Goal: Navigation & Orientation: Find specific page/section

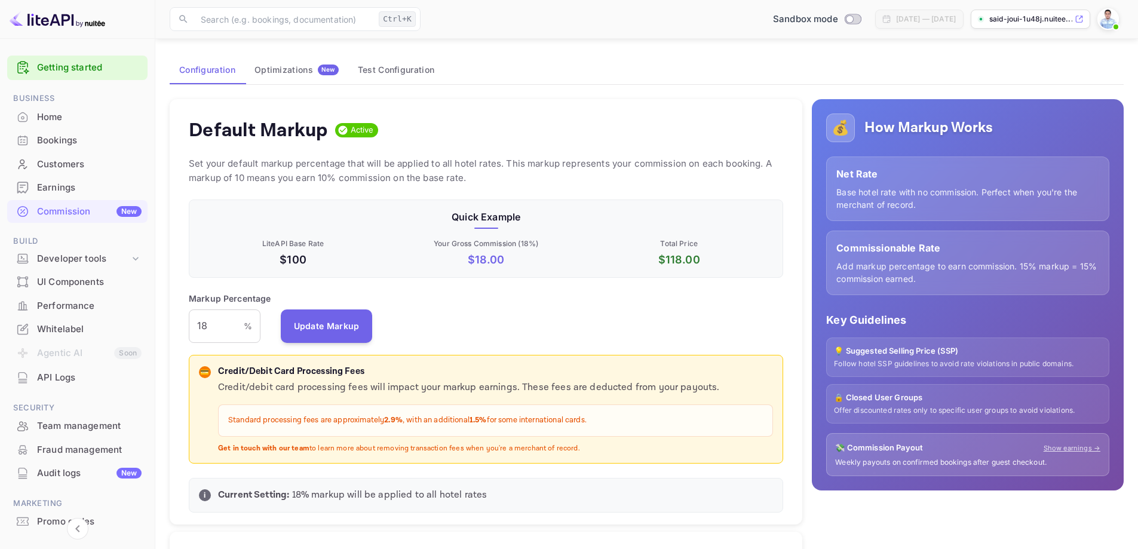
scroll to position [203, 586]
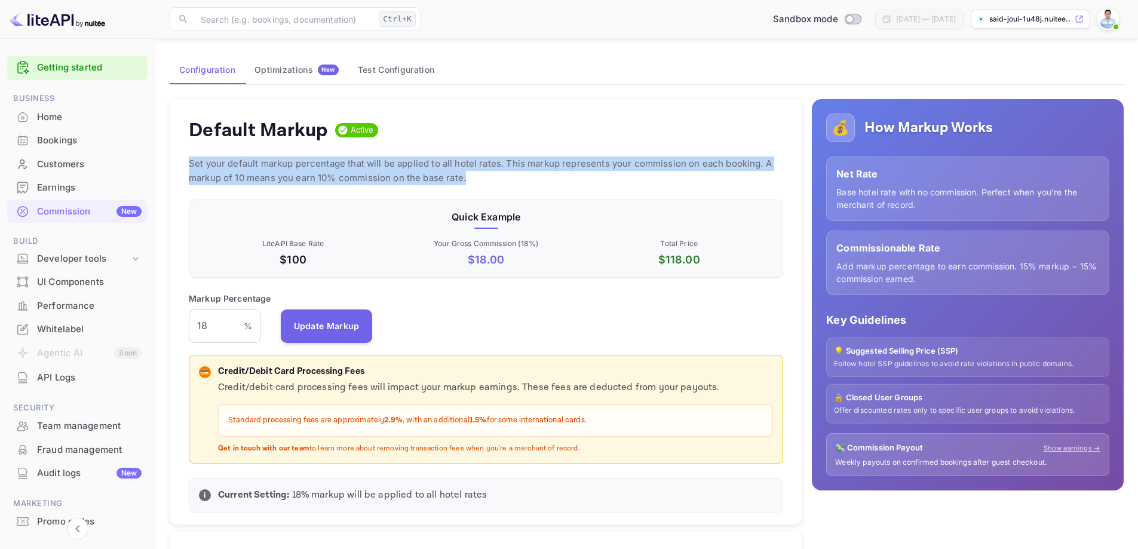
drag, startPoint x: 479, startPoint y: 178, endPoint x: 188, endPoint y: 167, distance: 291.1
click at [188, 167] on div "Default Markup Active Set your default markup percentage that will be applied t…" at bounding box center [486, 312] width 633 height 426
click at [189, 163] on p "Set your default markup percentage that will be applied to all hotel rates. Thi…" at bounding box center [486, 171] width 594 height 29
drag, startPoint x: 189, startPoint y: 163, endPoint x: 477, endPoint y: 178, distance: 287.8
click at [477, 178] on p "Set your default markup percentage that will be applied to all hotel rates. Thi…" at bounding box center [486, 171] width 594 height 29
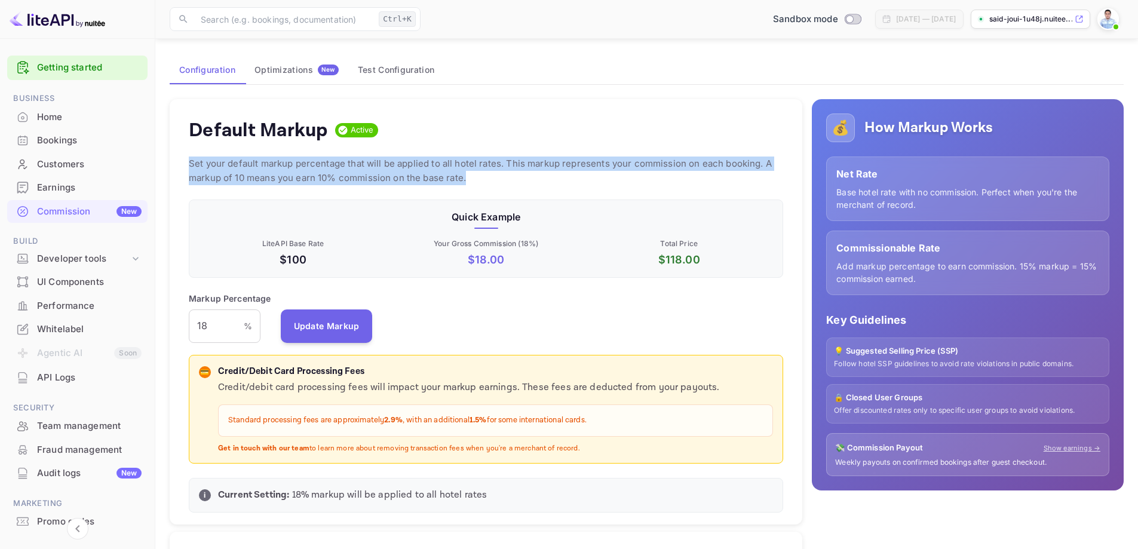
click at [470, 177] on p "Set your default markup percentage that will be applied to all hotel rates. Thi…" at bounding box center [486, 171] width 594 height 29
drag, startPoint x: 470, startPoint y: 179, endPoint x: 188, endPoint y: 165, distance: 282.9
click at [188, 165] on div "Default Markup Active Set your default markup percentage that will be applied t…" at bounding box center [486, 312] width 633 height 426
click at [188, 166] on div "Default Markup Active Set your default markup percentage that will be applied t…" at bounding box center [486, 312] width 633 height 426
click at [191, 163] on p "Set your default markup percentage that will be applied to all hotel rates. Thi…" at bounding box center [486, 171] width 594 height 29
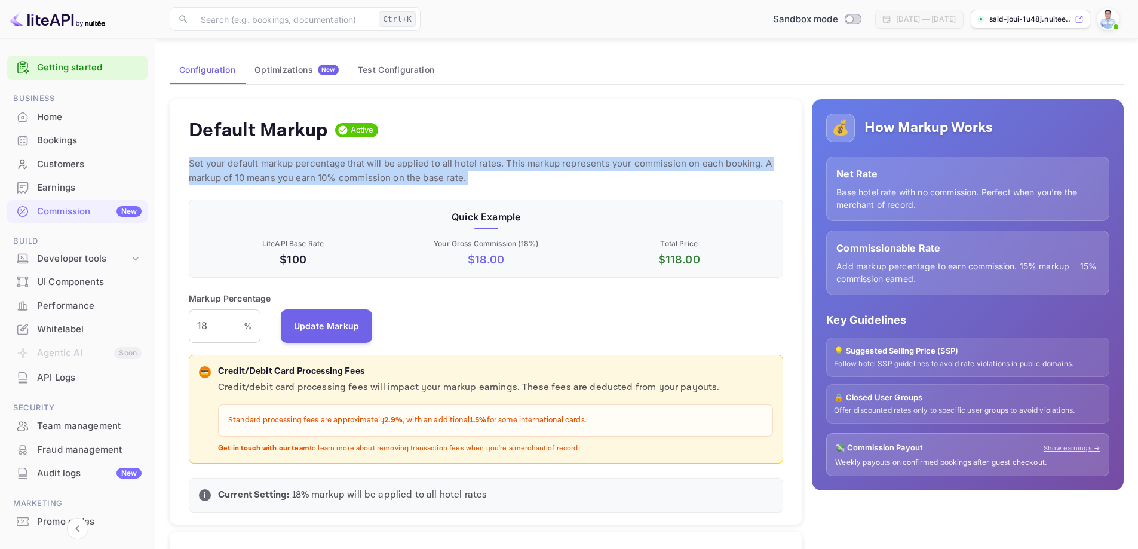
drag, startPoint x: 189, startPoint y: 164, endPoint x: 475, endPoint y: 177, distance: 285.9
click at [475, 177] on p "Set your default markup percentage that will be applied to all hotel rates. Thi…" at bounding box center [486, 171] width 594 height 29
click at [480, 181] on p "Set your default markup percentage that will be applied to all hotel rates. Thi…" at bounding box center [486, 171] width 594 height 29
drag, startPoint x: 473, startPoint y: 180, endPoint x: 187, endPoint y: 162, distance: 286.1
click at [185, 158] on div "Default Markup Active Set your default markup percentage that will be applied t…" at bounding box center [486, 312] width 633 height 426
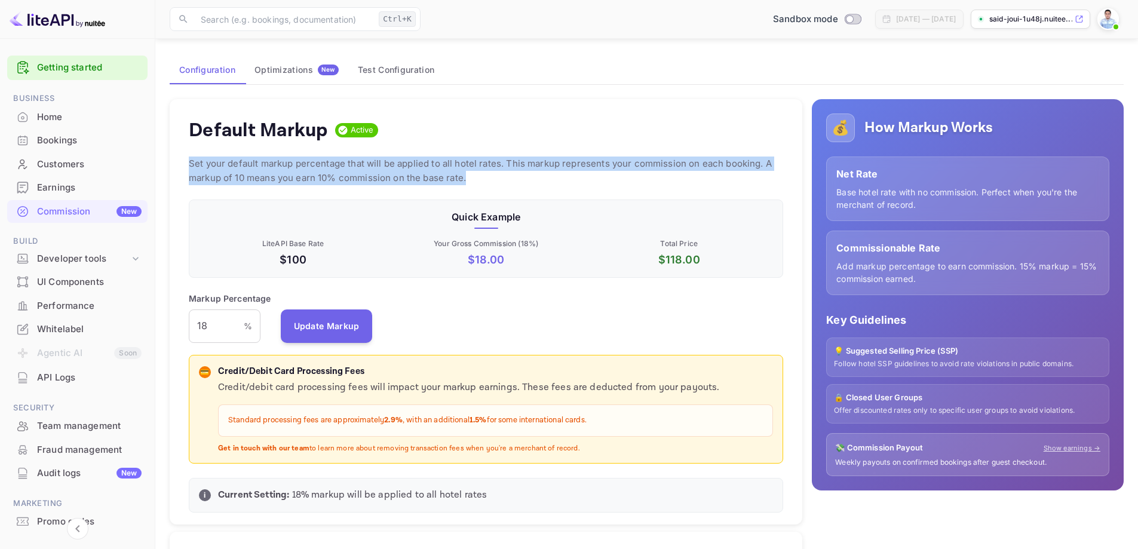
click at [194, 174] on p "Set your default markup percentage that will be applied to all hotel rates. Thi…" at bounding box center [486, 171] width 594 height 29
drag, startPoint x: 189, startPoint y: 162, endPoint x: 492, endPoint y: 185, distance: 303.7
click at [492, 185] on p "Set your default markup percentage that will be applied to all hotel rates. Thi…" at bounding box center [486, 171] width 594 height 29
click at [474, 178] on p "Set your default markup percentage that will be applied to all hotel rates. Thi…" at bounding box center [486, 171] width 594 height 29
drag, startPoint x: 464, startPoint y: 180, endPoint x: 189, endPoint y: 160, distance: 276.2
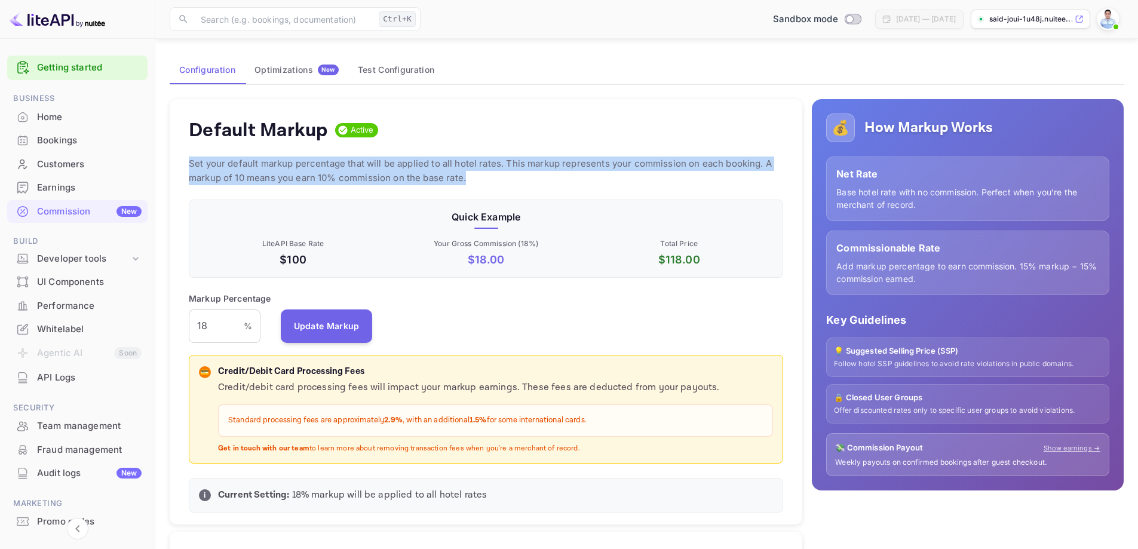
click at [189, 160] on p "Set your default markup percentage that will be applied to all hotel rates. Thi…" at bounding box center [486, 171] width 594 height 29
click at [191, 160] on p "Set your default markup percentage that will be applied to all hotel rates. Thi…" at bounding box center [486, 171] width 594 height 29
drag, startPoint x: 190, startPoint y: 163, endPoint x: 473, endPoint y: 178, distance: 283.6
click at [475, 178] on p "Set your default markup percentage that will be applied to all hotel rates. Thi…" at bounding box center [486, 171] width 594 height 29
click at [472, 178] on p "Set your default markup percentage that will be applied to all hotel rates. Thi…" at bounding box center [486, 171] width 594 height 29
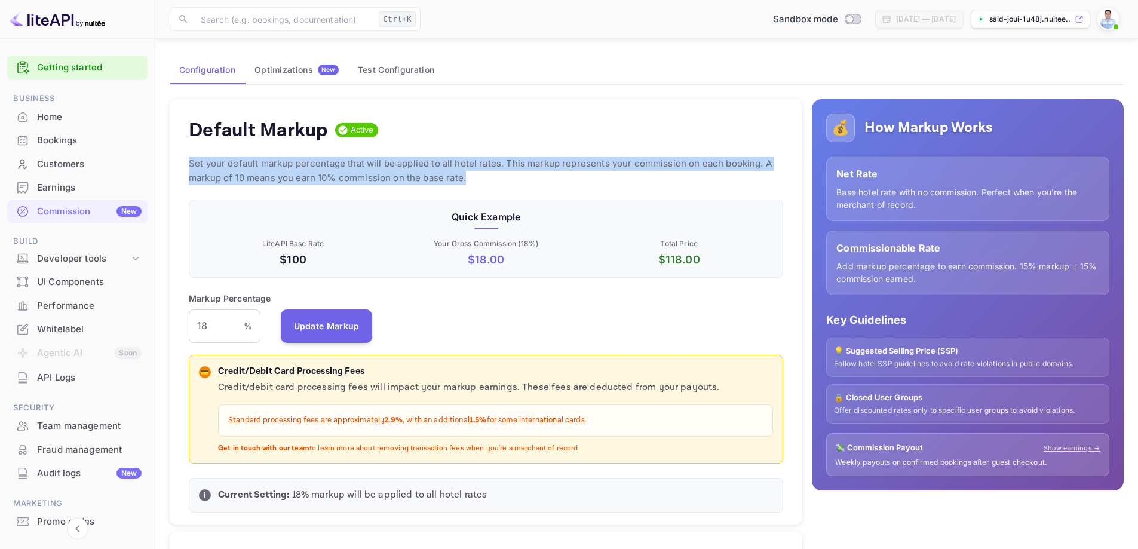
drag, startPoint x: 468, startPoint y: 179, endPoint x: 191, endPoint y: 153, distance: 278.5
click at [191, 153] on div "Default Markup Active Set your default markup percentage that will be applied t…" at bounding box center [486, 312] width 633 height 426
click at [192, 164] on p "Set your default markup percentage that will be applied to all hotel rates. Thi…" at bounding box center [486, 171] width 594 height 29
drag, startPoint x: 188, startPoint y: 164, endPoint x: 479, endPoint y: 174, distance: 291.1
click at [478, 174] on div "Default Markup Active Set your default markup percentage that will be applied t…" at bounding box center [486, 312] width 633 height 426
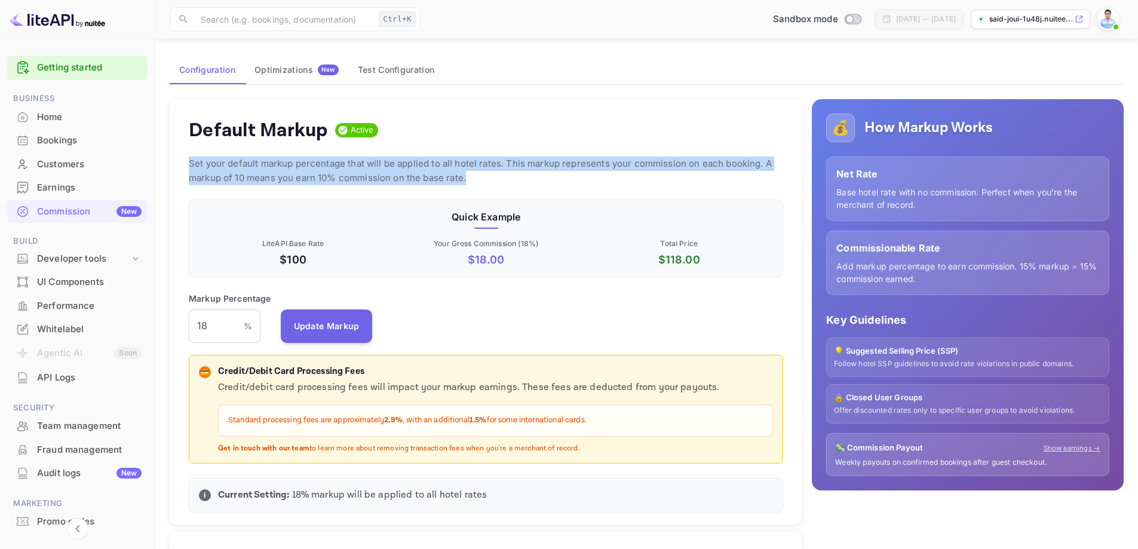
click at [486, 177] on p "Set your default markup percentage that will be applied to all hotel rates. Thi…" at bounding box center [486, 171] width 594 height 29
click at [468, 179] on p "Set your default markup percentage that will be applied to all hotel rates. Thi…" at bounding box center [486, 171] width 594 height 29
drag, startPoint x: 469, startPoint y: 179, endPoint x: 194, endPoint y: 159, distance: 276.2
click at [194, 159] on p "Set your default markup percentage that will be applied to all hotel rates. Thi…" at bounding box center [486, 171] width 594 height 29
click at [195, 173] on p "Set your default markup percentage that will be applied to all hotel rates. Thi…" at bounding box center [486, 171] width 594 height 29
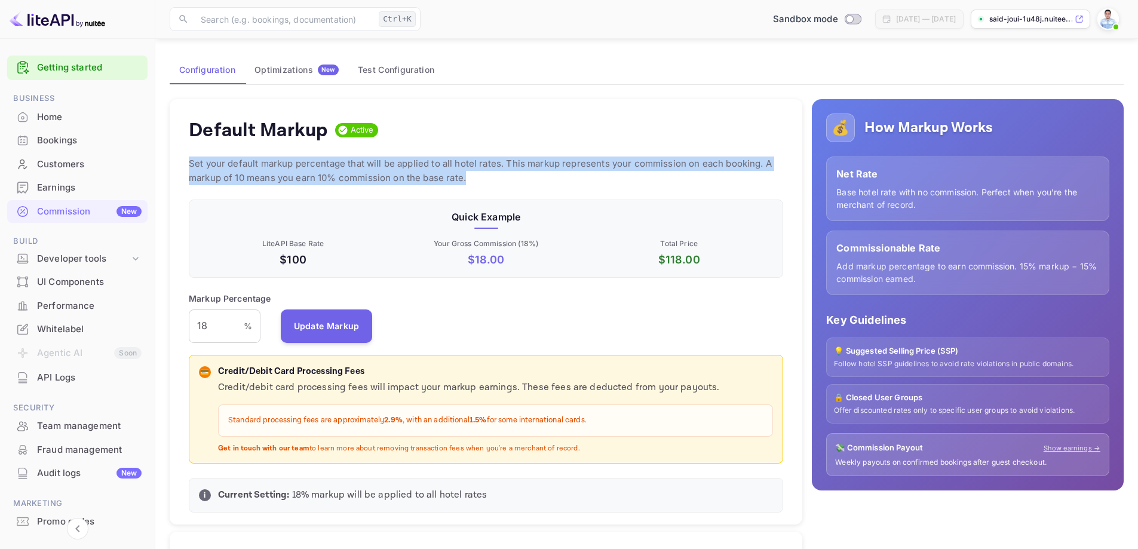
drag, startPoint x: 188, startPoint y: 161, endPoint x: 484, endPoint y: 179, distance: 296.2
click at [483, 179] on div "Default Markup Active Set your default markup percentage that will be applied t…" at bounding box center [486, 312] width 633 height 426
click at [489, 174] on p "Set your default markup percentage that will be applied to all hotel rates. Thi…" at bounding box center [486, 171] width 594 height 29
drag, startPoint x: 476, startPoint y: 184, endPoint x: 186, endPoint y: 160, distance: 290.7
click at [186, 160] on div "Default Markup Active Set your default markup percentage that will be applied t…" at bounding box center [486, 312] width 633 height 426
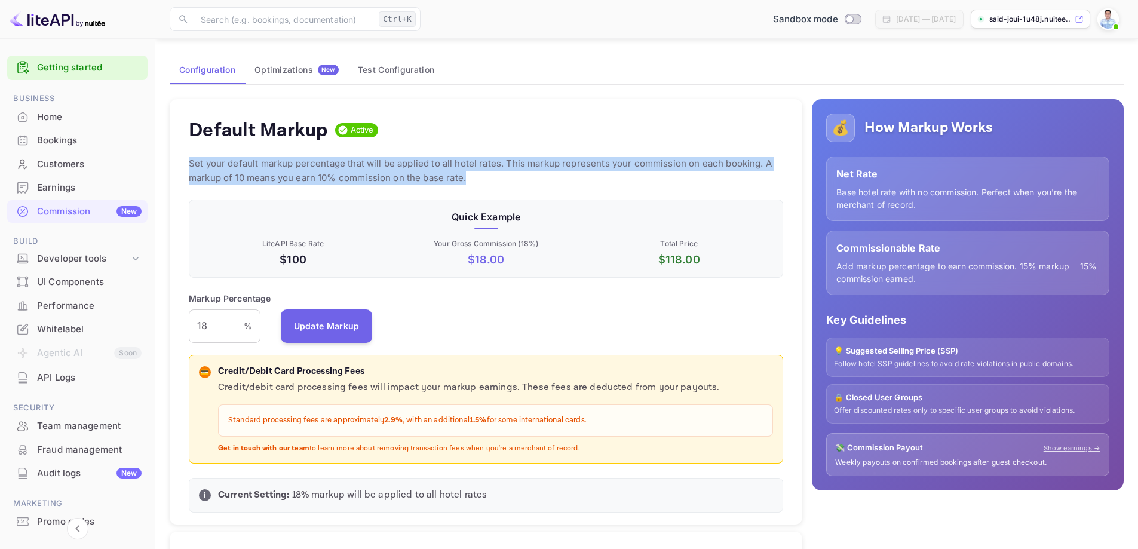
click at [187, 166] on div "Default Markup Active Set your default markup percentage that will be applied t…" at bounding box center [486, 312] width 633 height 426
drag, startPoint x: 189, startPoint y: 162, endPoint x: 473, endPoint y: 182, distance: 284.5
click at [473, 182] on p "Set your default markup percentage that will be applied to all hotel rates. Thi…" at bounding box center [486, 171] width 594 height 29
click at [482, 180] on p "Set your default markup percentage that will be applied to all hotel rates. Thi…" at bounding box center [486, 171] width 594 height 29
drag, startPoint x: 480, startPoint y: 178, endPoint x: 188, endPoint y: 167, distance: 292.3
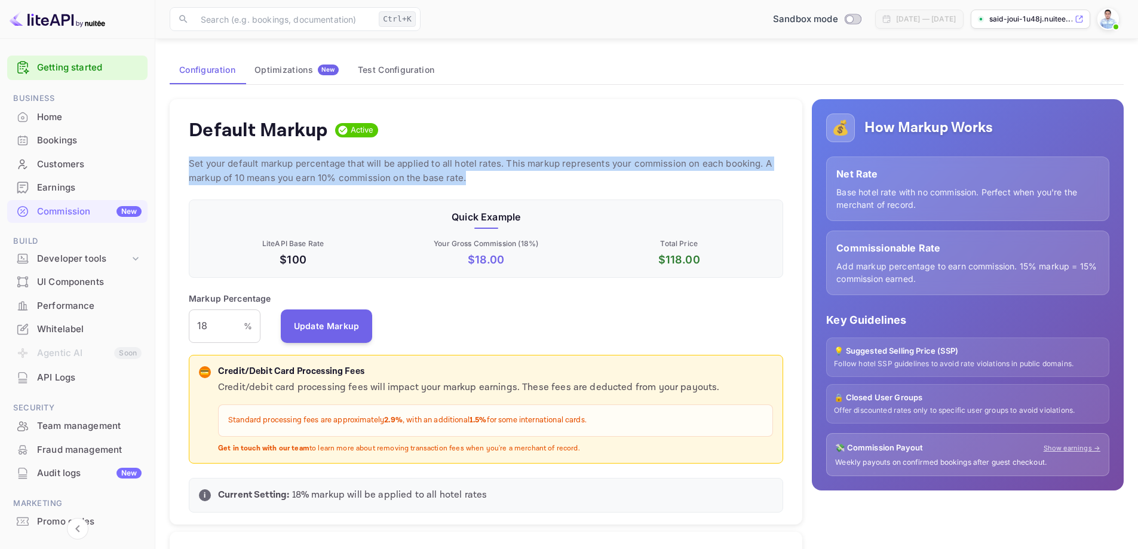
click at [188, 167] on div "Default Markup Active Set your default markup percentage that will be applied t…" at bounding box center [486, 312] width 633 height 426
click at [256, 166] on p "Set your default markup percentage that will be applied to all hotel rates. Thi…" at bounding box center [486, 171] width 594 height 29
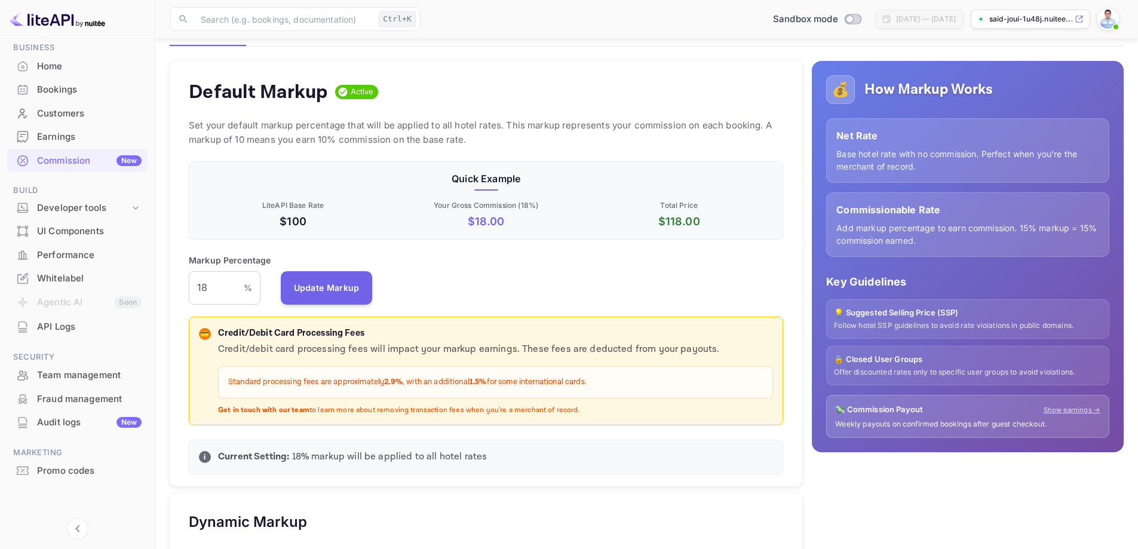
scroll to position [112, 0]
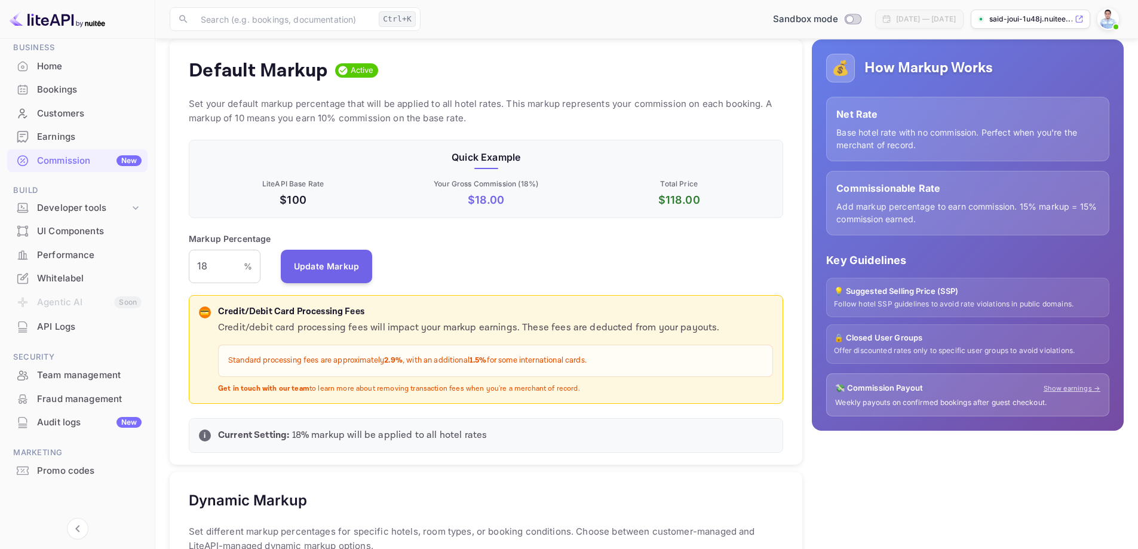
click at [72, 271] on div "Whitelabel" at bounding box center [77, 278] width 140 height 23
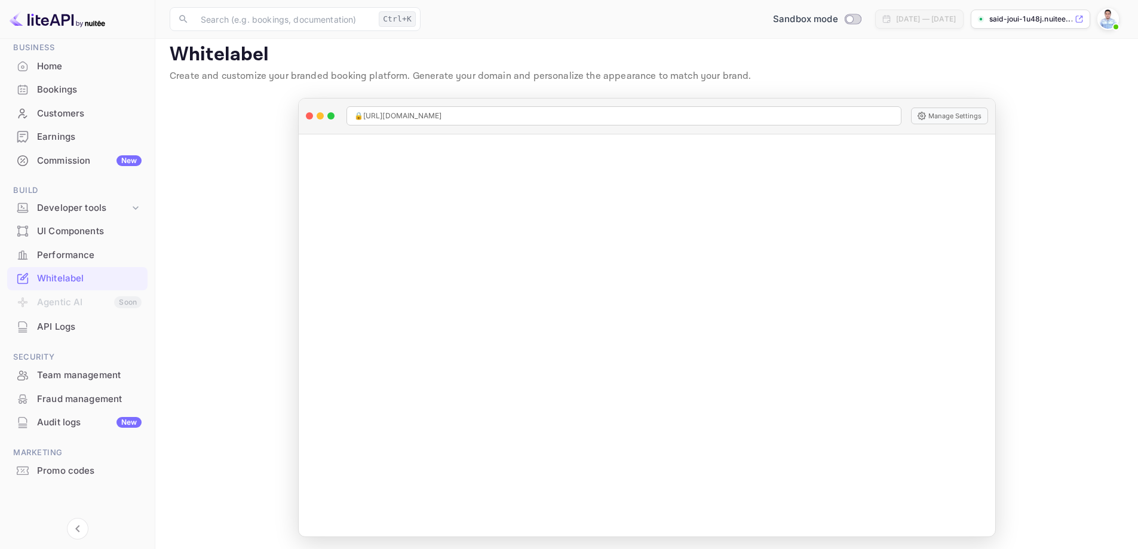
scroll to position [13, 0]
click at [600, 291] on div "Manage Whitelabel Settings" at bounding box center [647, 333] width 697 height 402
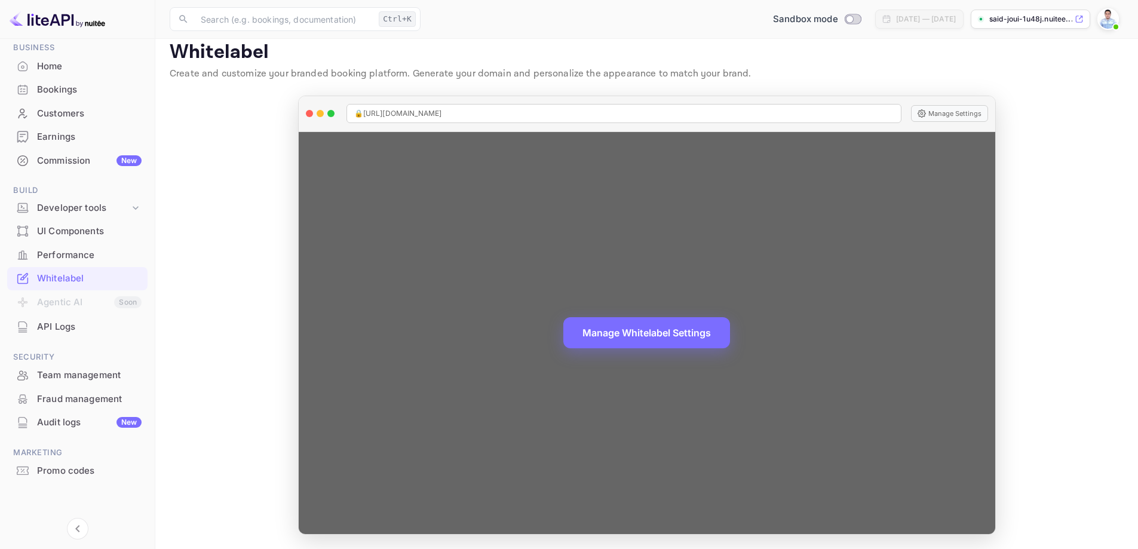
drag, startPoint x: 992, startPoint y: 240, endPoint x: 989, endPoint y: 271, distance: 31.2
click at [989, 271] on div "Manage Whitelabel Settings" at bounding box center [647, 333] width 697 height 402
click at [633, 336] on button "Manage Whitelabel Settings" at bounding box center [646, 331] width 167 height 31
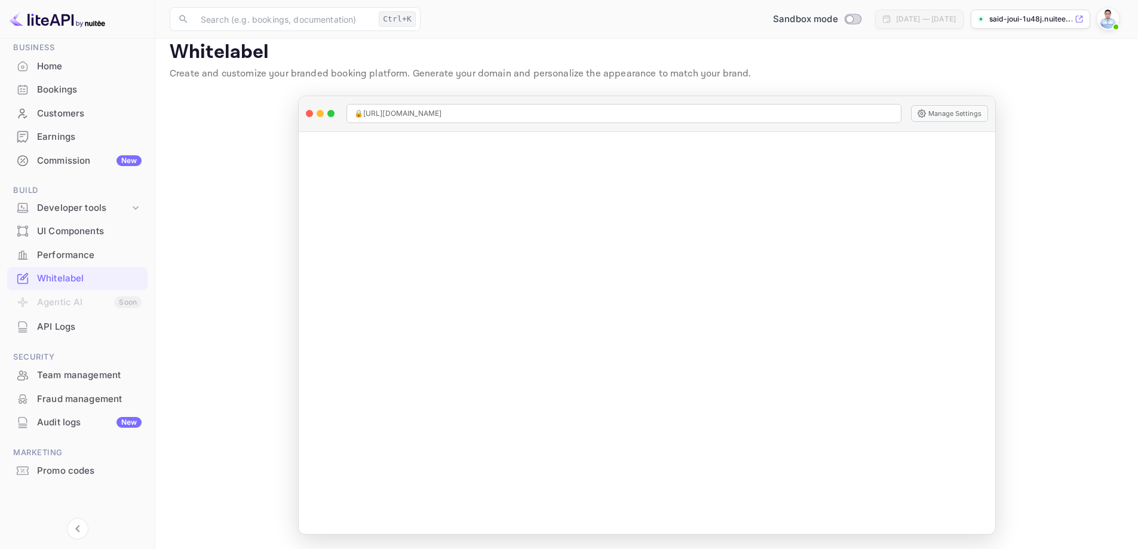
click at [1068, 164] on main "Whitelabel Create and customize your branded booking platform. Generate your do…" at bounding box center [646, 287] width 983 height 523
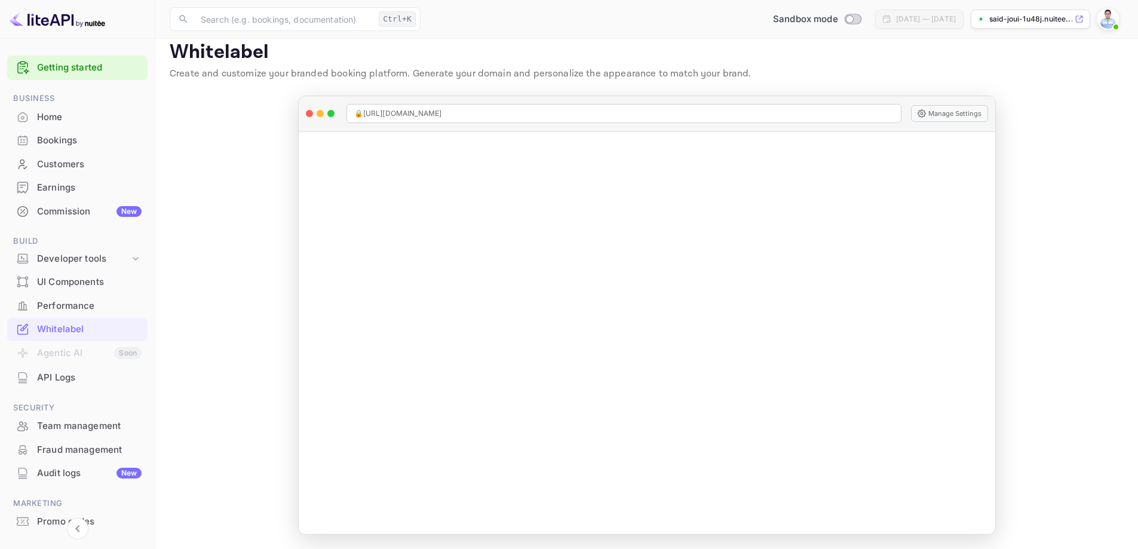
click at [55, 117] on div "Home" at bounding box center [89, 118] width 105 height 14
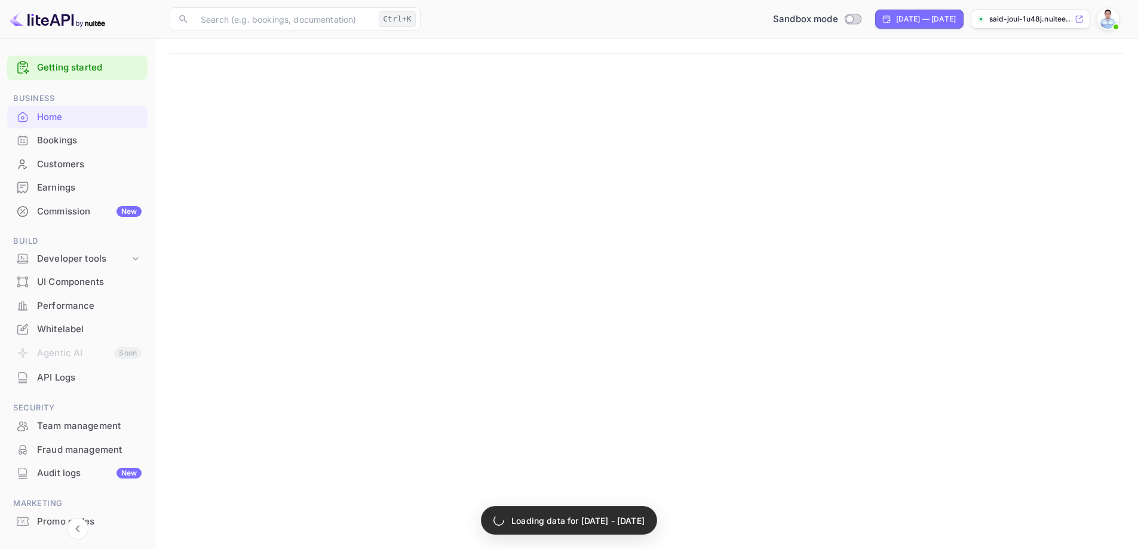
click at [63, 212] on div "Commission New" at bounding box center [89, 212] width 105 height 14
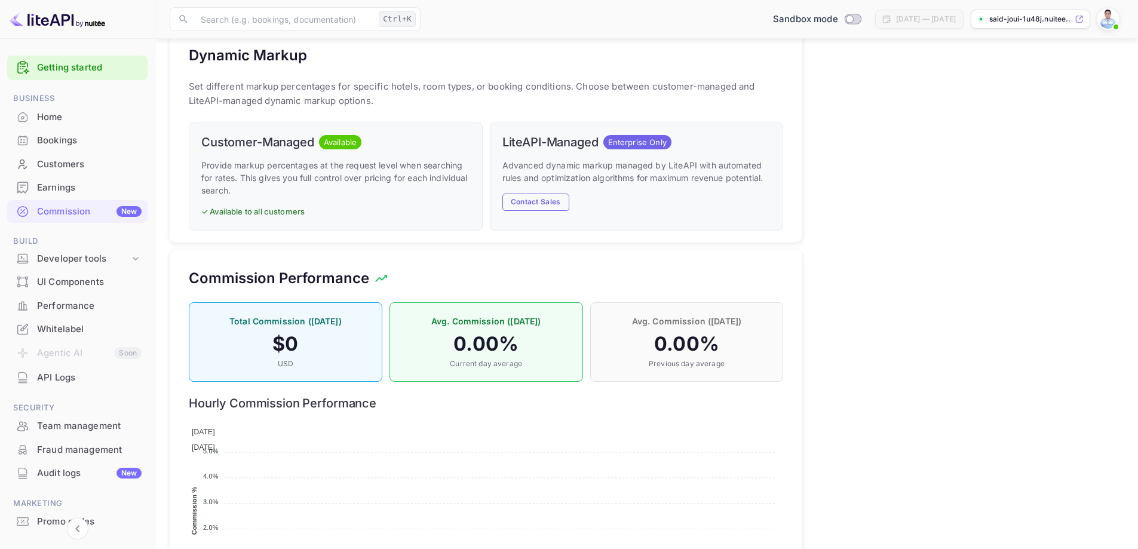
scroll to position [471, 0]
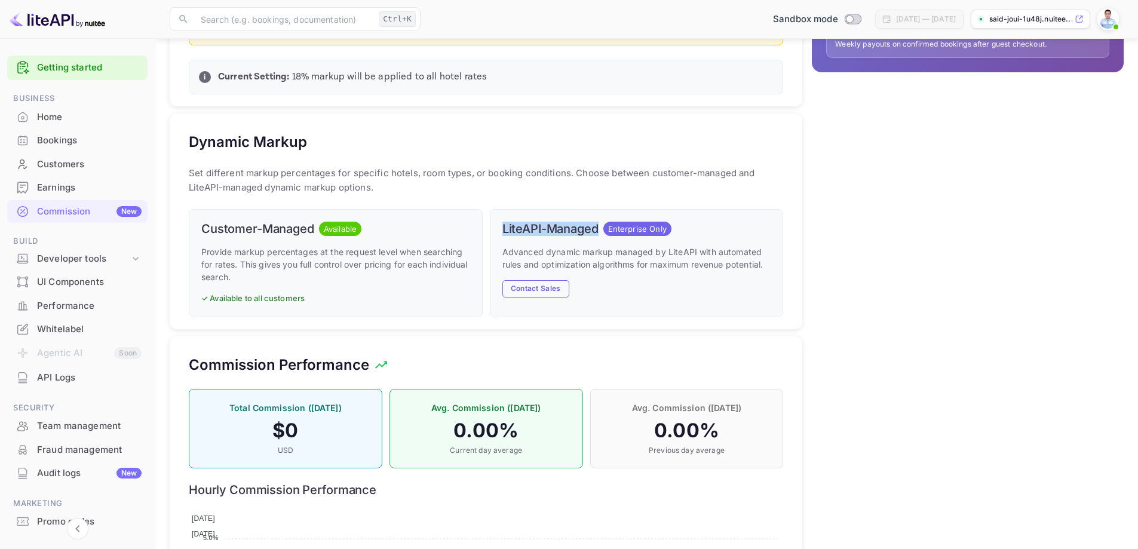
drag, startPoint x: 502, startPoint y: 228, endPoint x: 601, endPoint y: 229, distance: 99.2
click at [601, 229] on div "LiteAPI-Managed Enterprise Only" at bounding box center [636, 229] width 269 height 14
click at [616, 256] on p "Advanced dynamic markup managed by LiteAPI with automated rules and optimizatio…" at bounding box center [636, 258] width 269 height 25
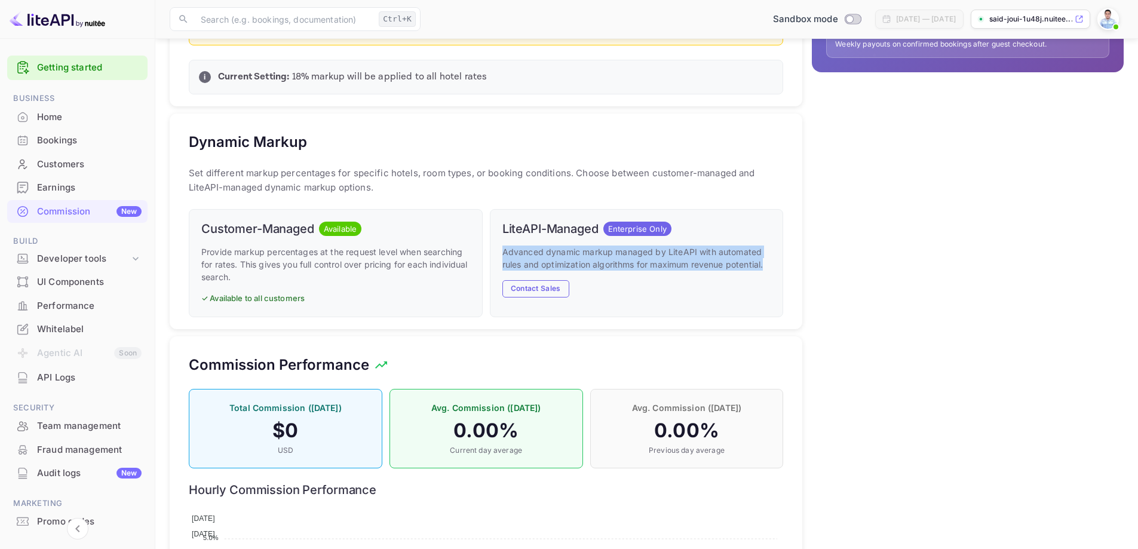
drag, startPoint x: 503, startPoint y: 251, endPoint x: 769, endPoint y: 268, distance: 267.0
click at [769, 265] on p "Advanced dynamic markup managed by LiteAPI with automated rules and optimizatio…" at bounding box center [636, 258] width 269 height 25
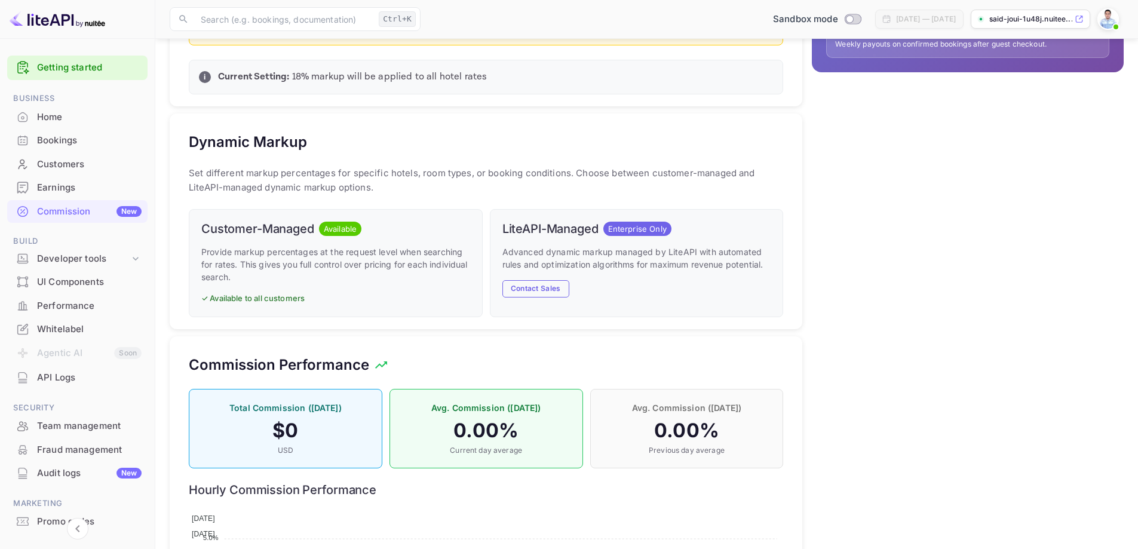
click at [760, 272] on div "Advanced dynamic markup managed by LiteAPI with automated rules and optimizatio…" at bounding box center [636, 272] width 269 height 52
drag, startPoint x: 620, startPoint y: 240, endPoint x: 626, endPoint y: 237, distance: 6.7
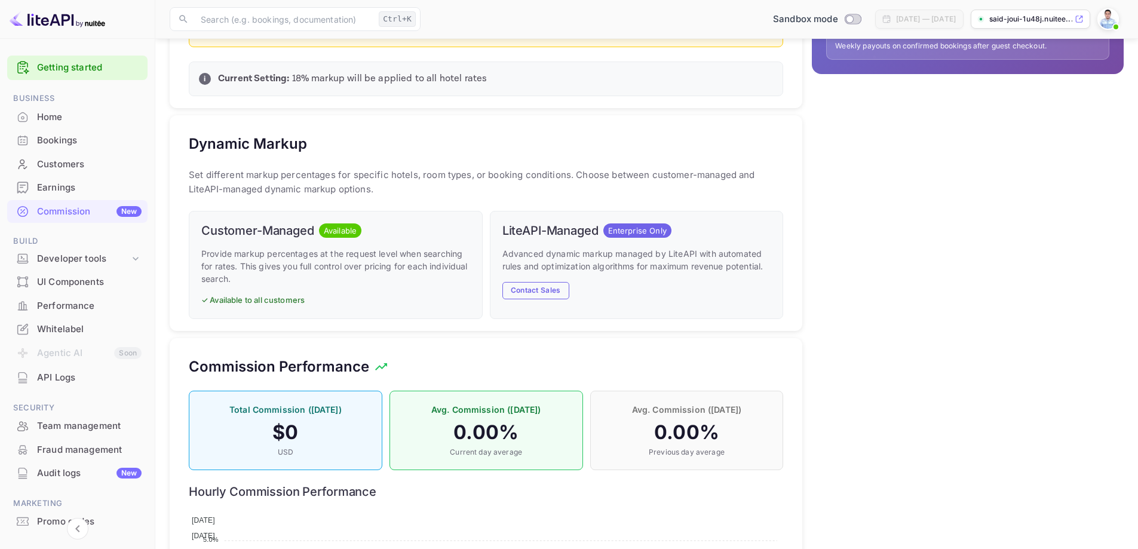
click at [618, 261] on p "Advanced dynamic markup managed by LiteAPI with automated rules and optimizatio…" at bounding box center [636, 259] width 269 height 25
click at [549, 292] on button "Contact Sales" at bounding box center [535, 290] width 67 height 17
click at [447, 372] on div "Commission Performance" at bounding box center [486, 366] width 594 height 19
click at [74, 282] on div "UI Components" at bounding box center [89, 282] width 105 height 14
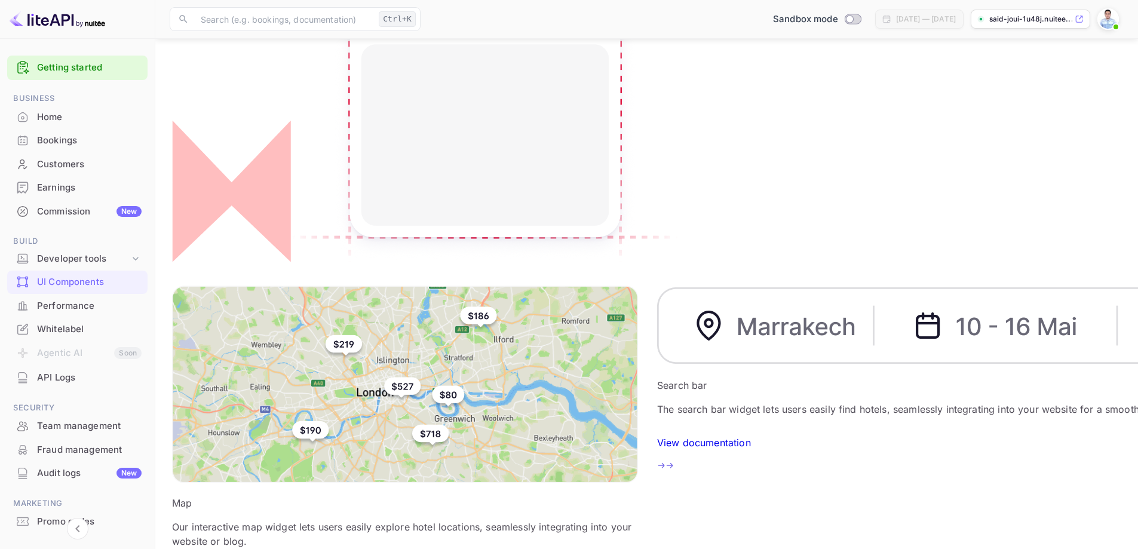
scroll to position [239, 0]
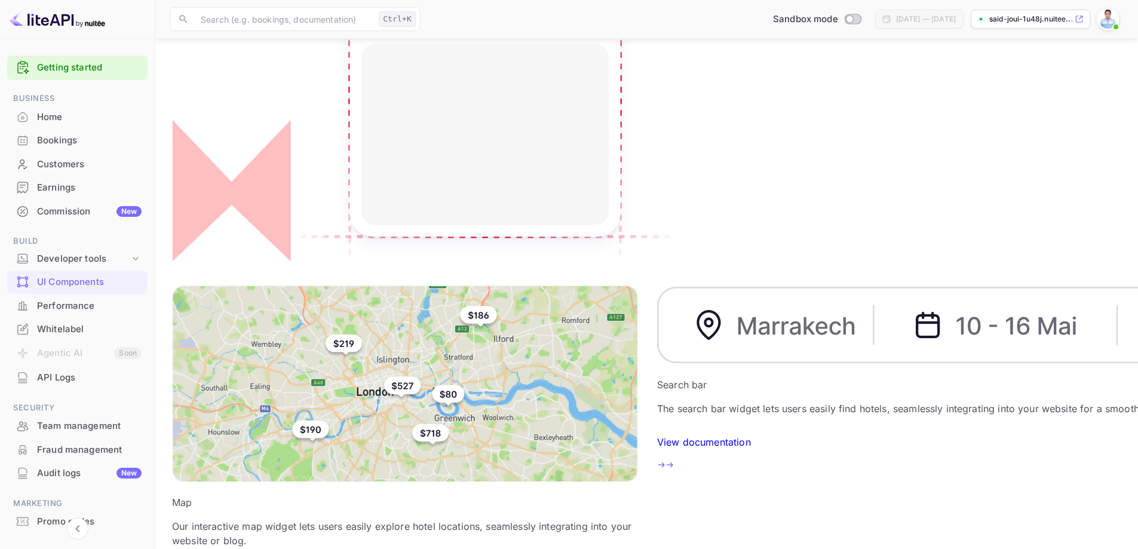
click at [657, 435] on p "View documentation" at bounding box center [704, 442] width 94 height 14
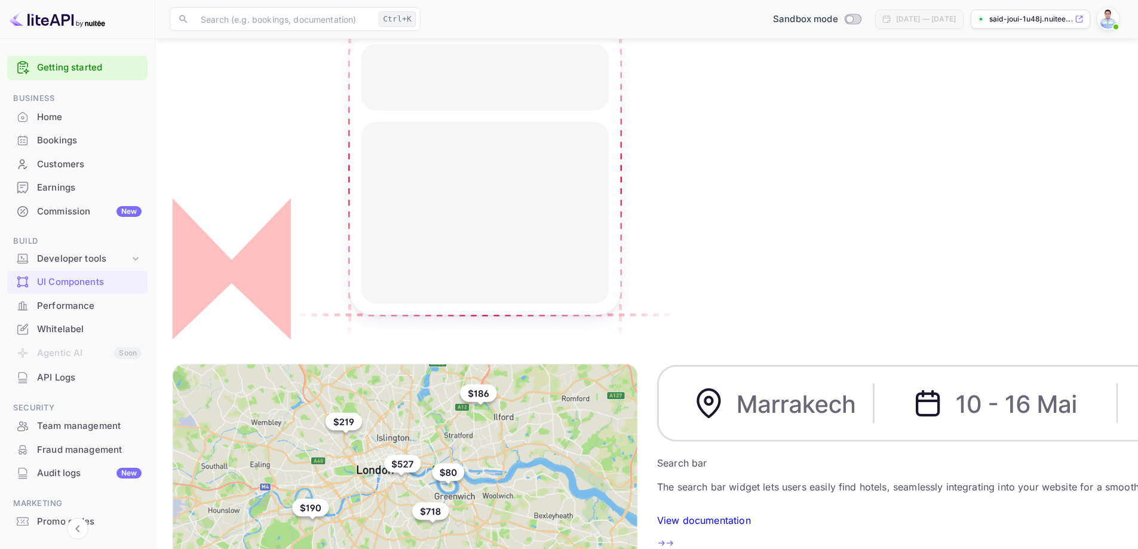
scroll to position [179, 0]
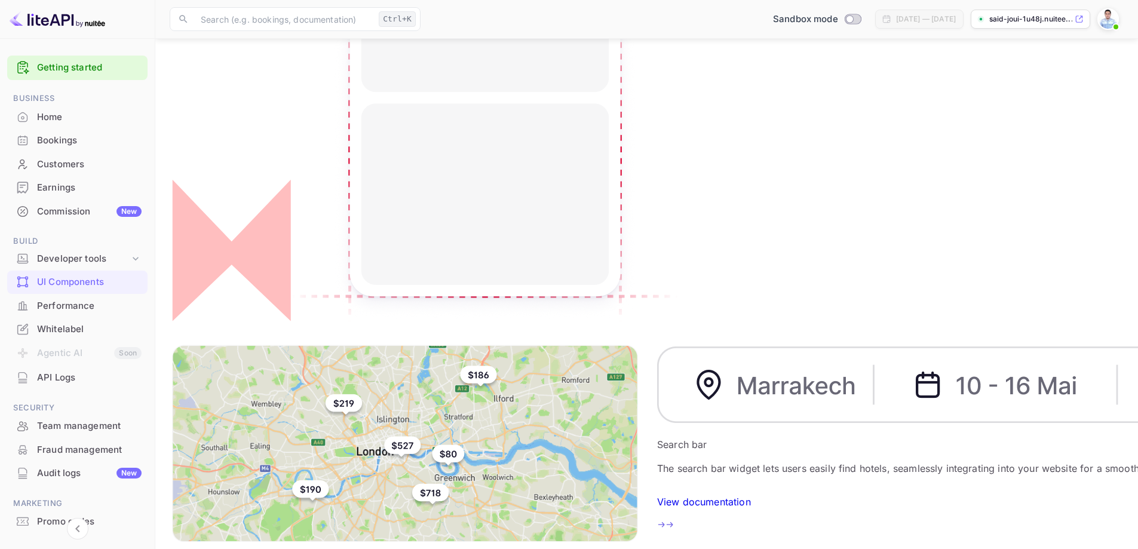
click at [657, 495] on p "View documentation" at bounding box center [704, 502] width 94 height 14
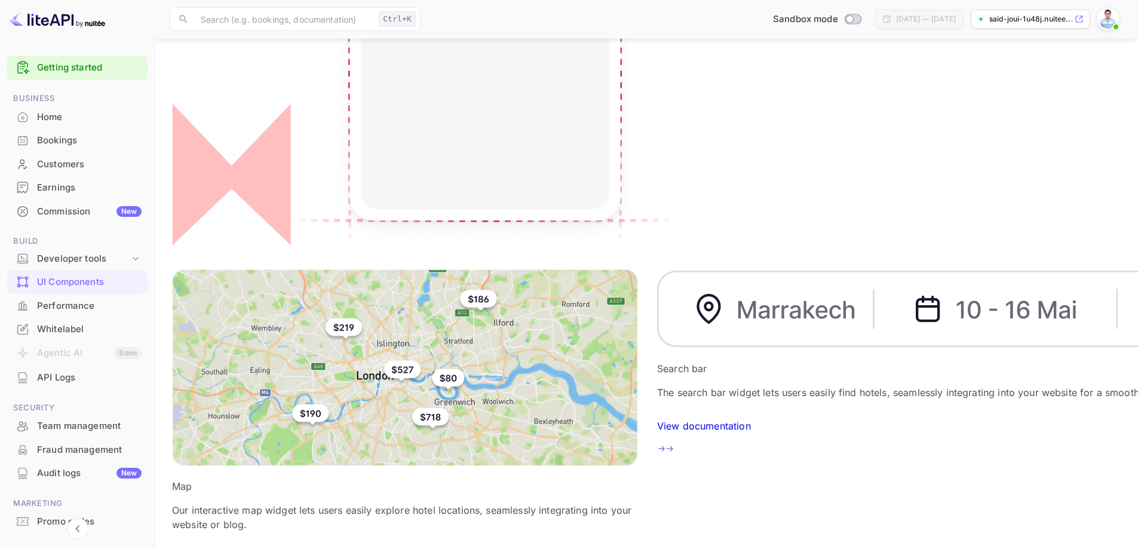
scroll to position [256, 0]
